Goal: Task Accomplishment & Management: Use online tool/utility

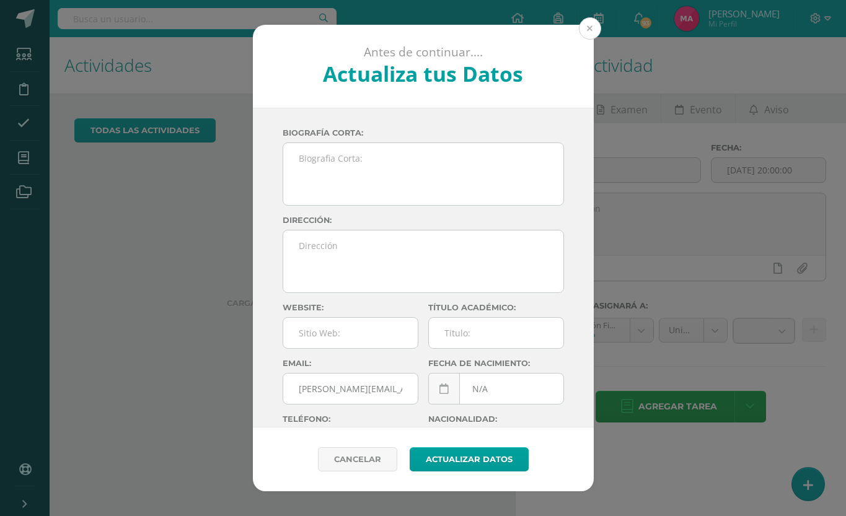
click at [585, 33] on button at bounding box center [590, 28] width 22 height 22
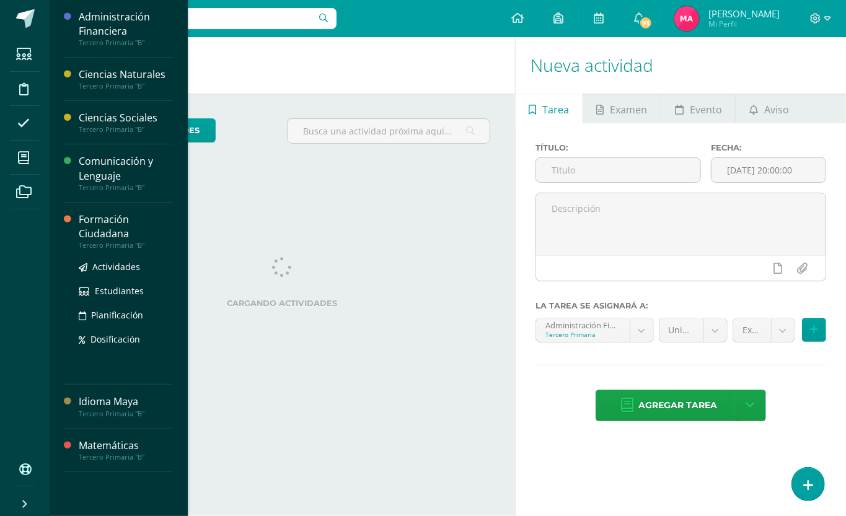
click at [98, 233] on div "Formación Ciudadana" at bounding box center [126, 227] width 94 height 29
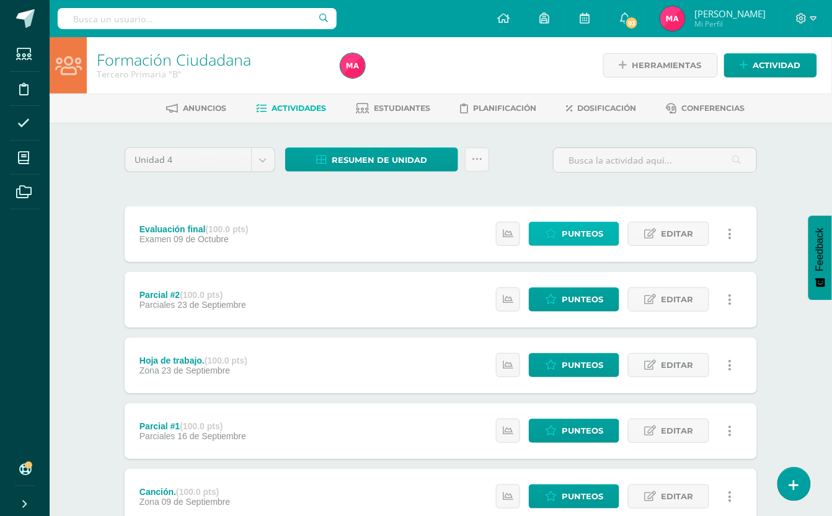
click at [549, 236] on icon at bounding box center [551, 234] width 12 height 11
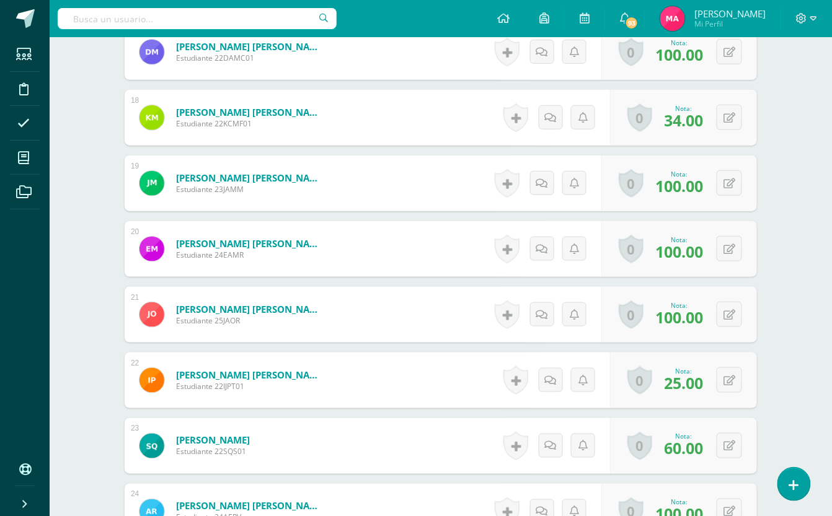
scroll to position [1491, 0]
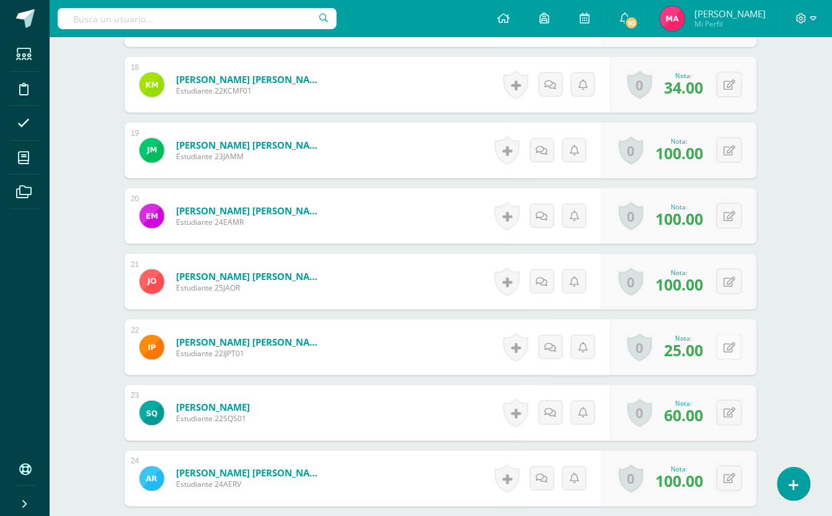
click at [722, 346] on button at bounding box center [729, 347] width 25 height 25
type input "80"
click at [710, 352] on link at bounding box center [705, 352] width 25 height 25
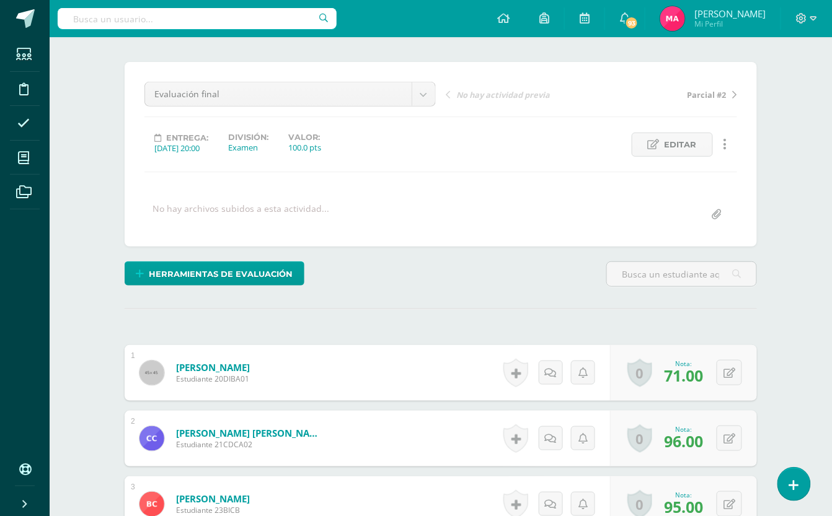
scroll to position [0, 0]
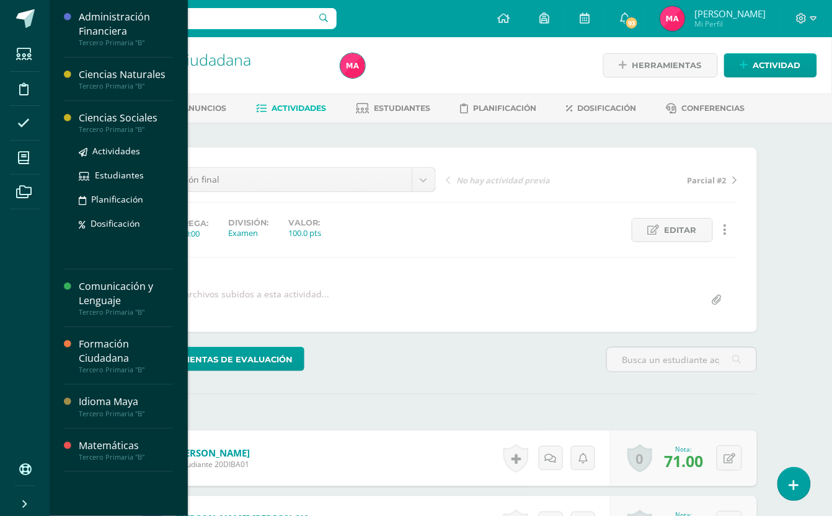
click at [122, 115] on div "Ciencias Sociales" at bounding box center [126, 118] width 94 height 14
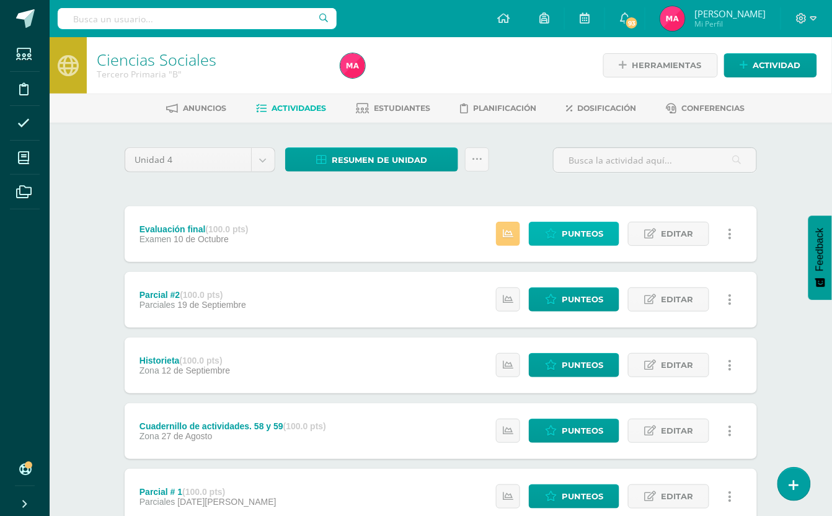
click at [588, 223] on span "Punteos" at bounding box center [583, 234] width 42 height 23
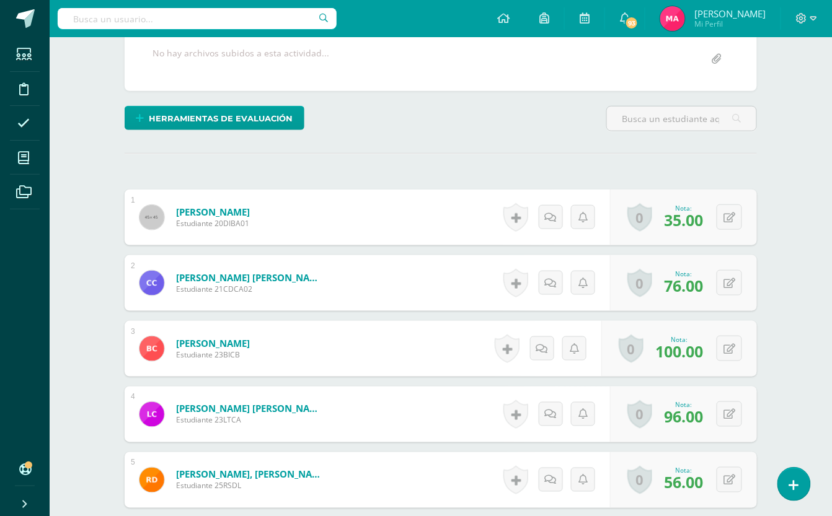
scroll to position [242, 0]
